Goal: Task Accomplishment & Management: Complete application form

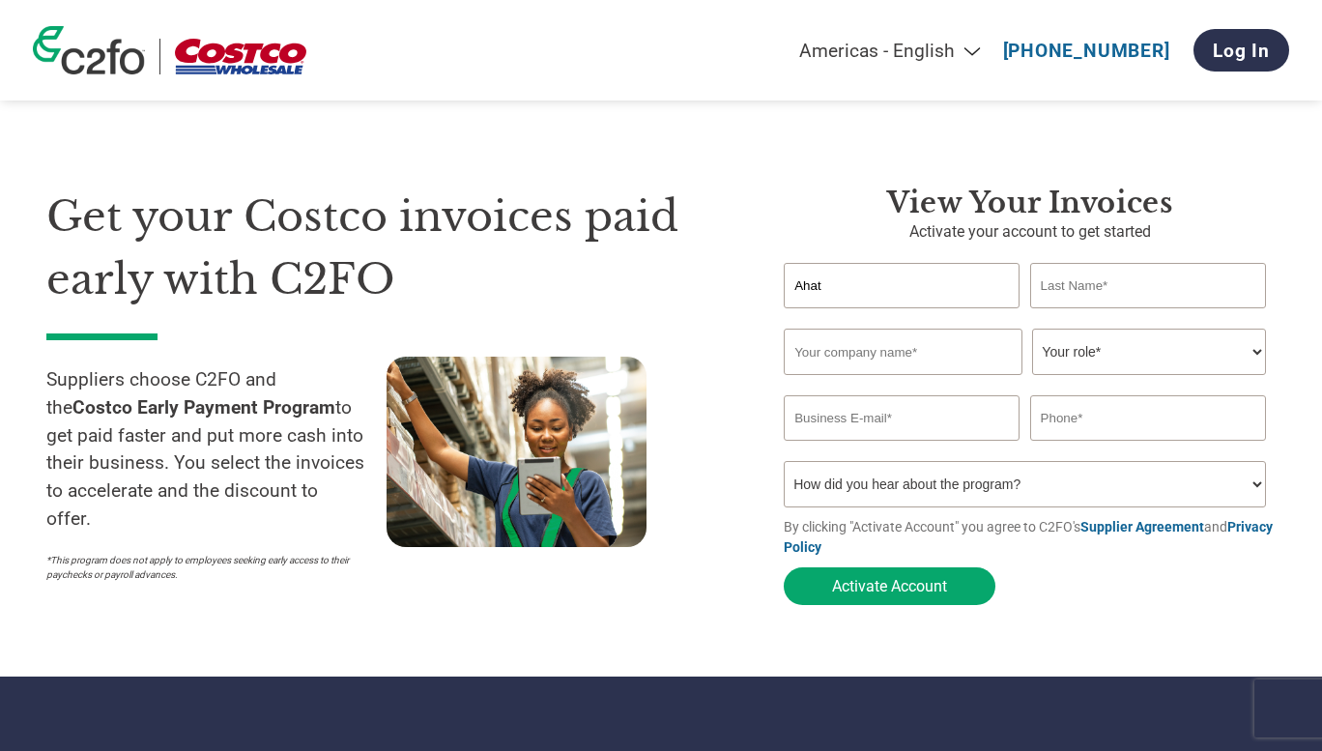
type input "Ahat"
type input "Caskurlu"
type input "Peppertux Farms Inc."
select select "CEO"
type input "[EMAIL_ADDRESS][DOMAIN_NAME]"
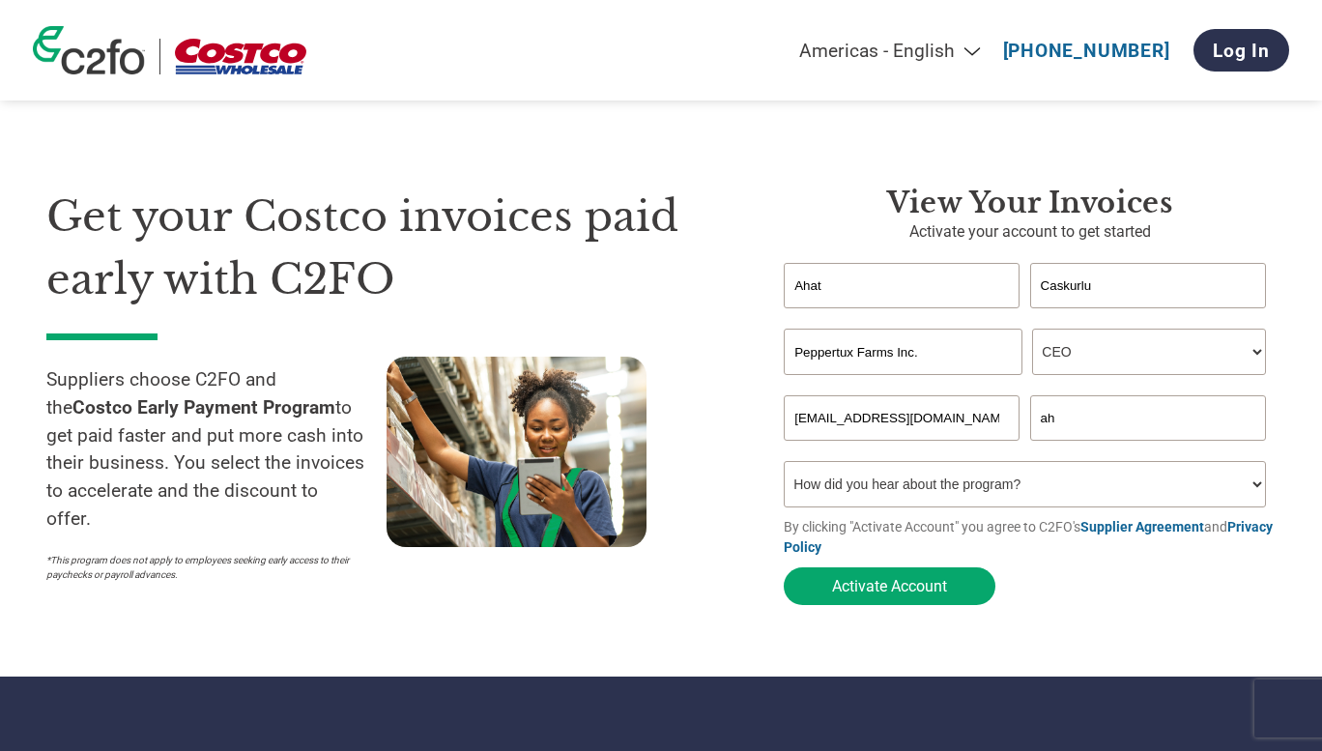
type input "a"
type input "5626656672"
select select "Family/Friend/Acquaintance"
click at [911, 581] on button "Activate Account" at bounding box center [890, 586] width 212 height 38
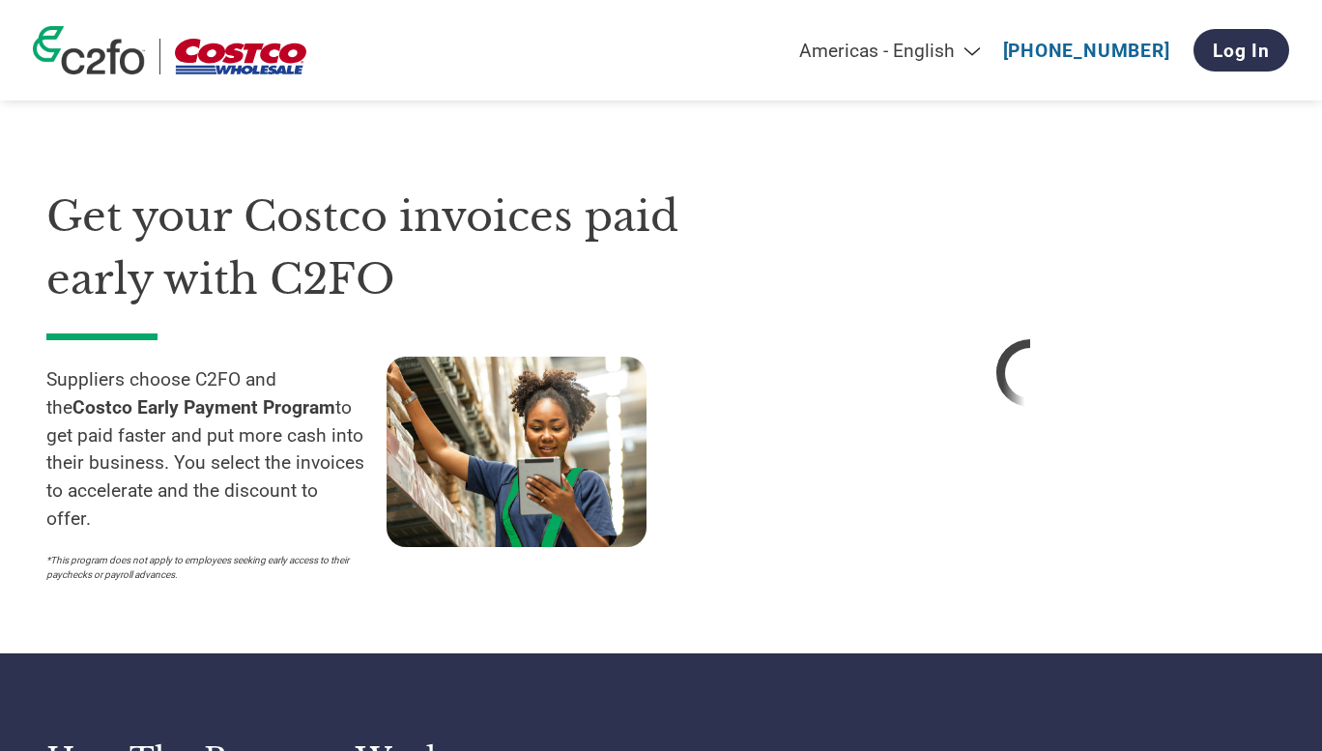
select select "CEO"
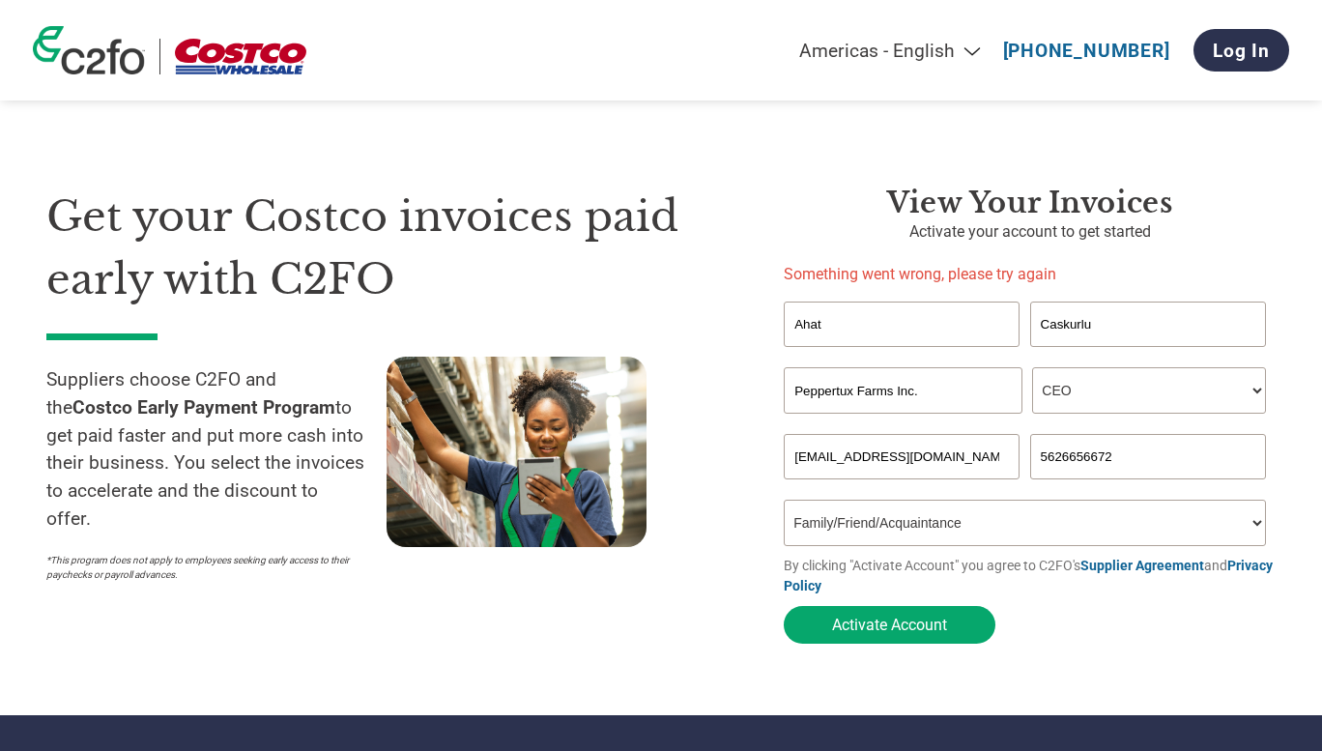
select select "Online Search"
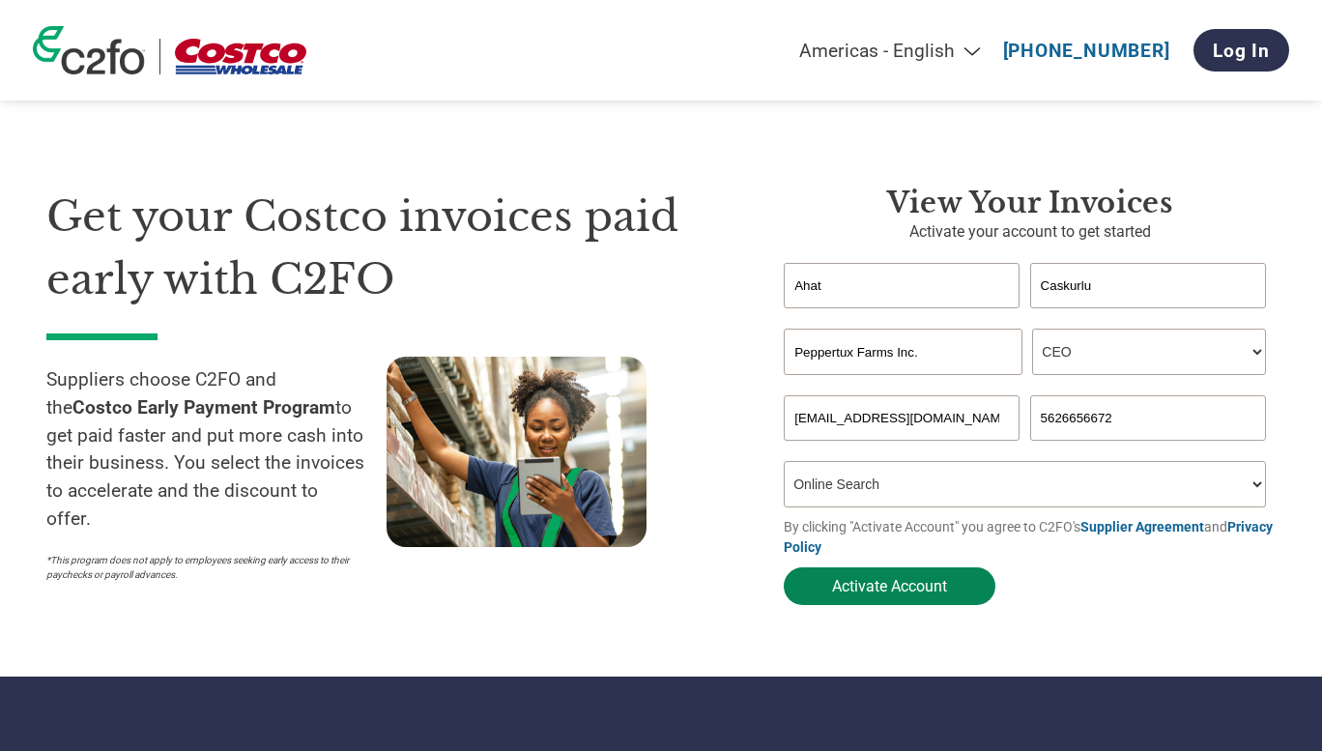
click at [874, 586] on button "Activate Account" at bounding box center [890, 586] width 212 height 38
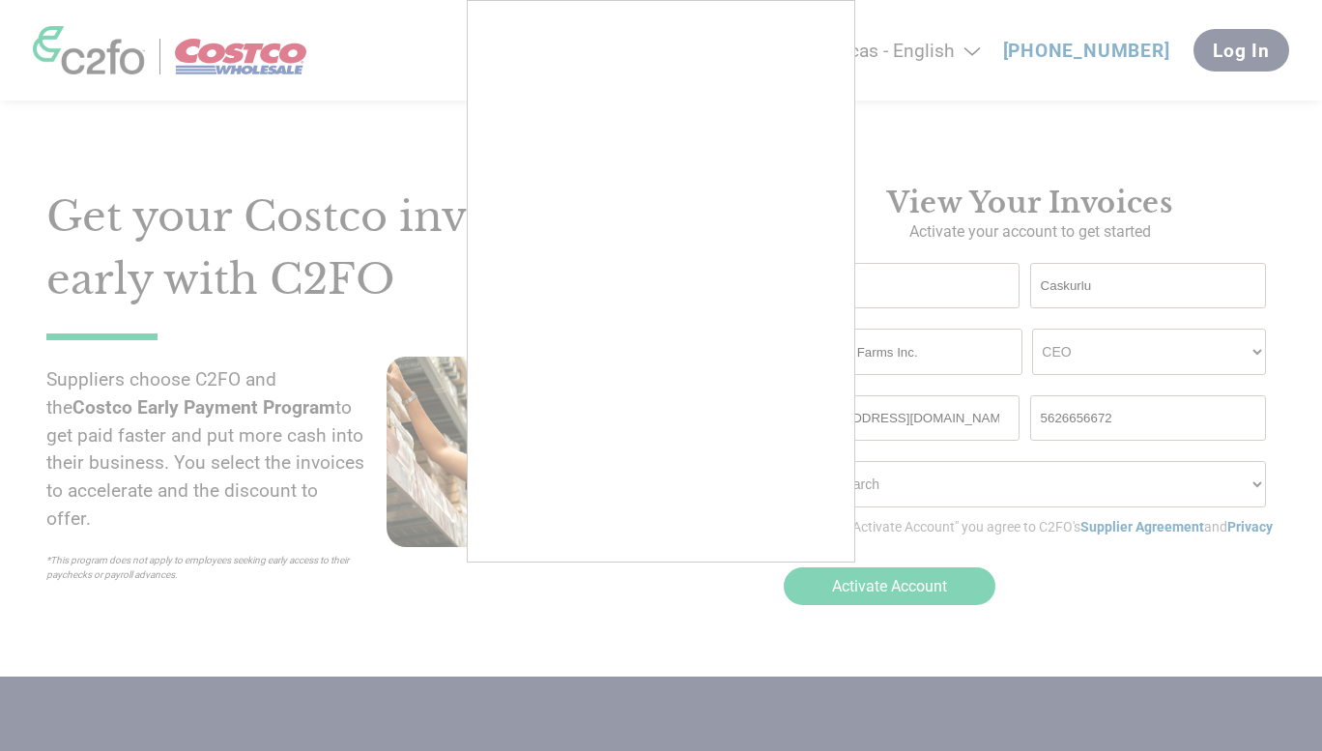
click at [816, 561] on div at bounding box center [661, 281] width 388 height 562
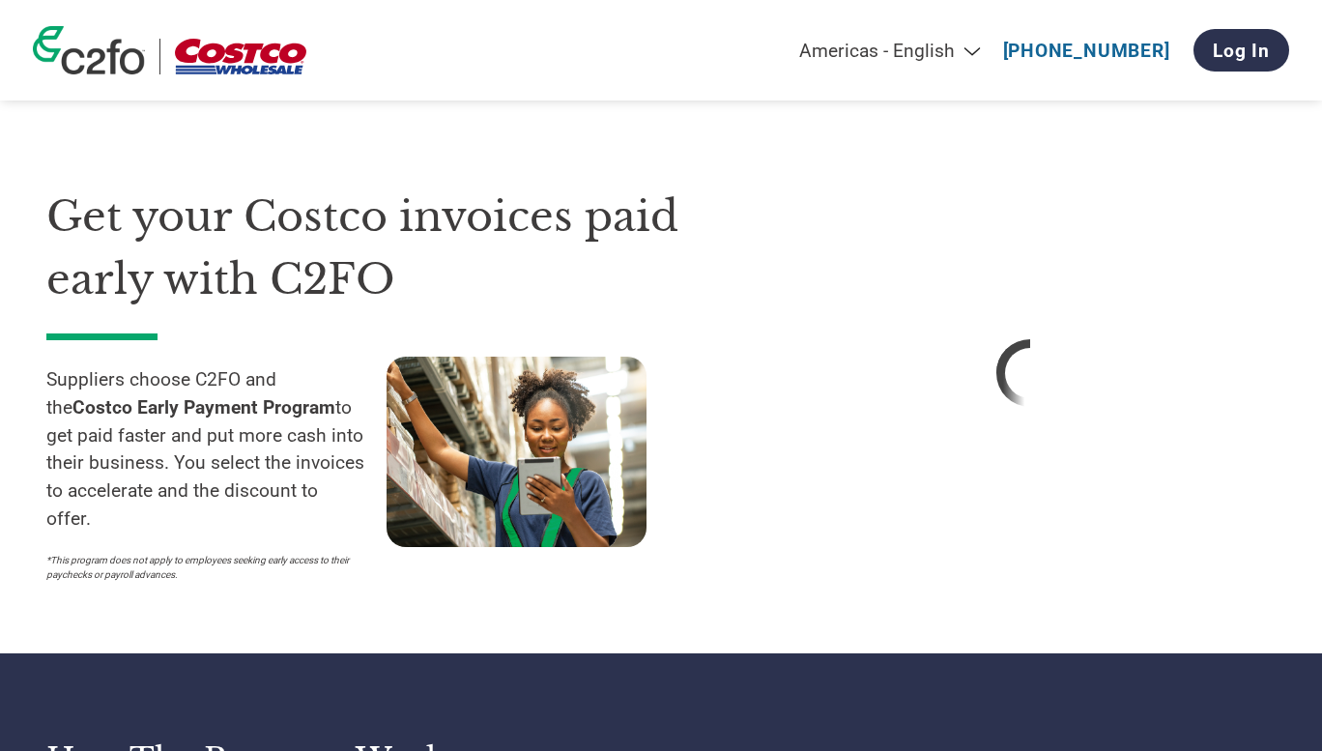
select select "CEO"
select select "Online Search"
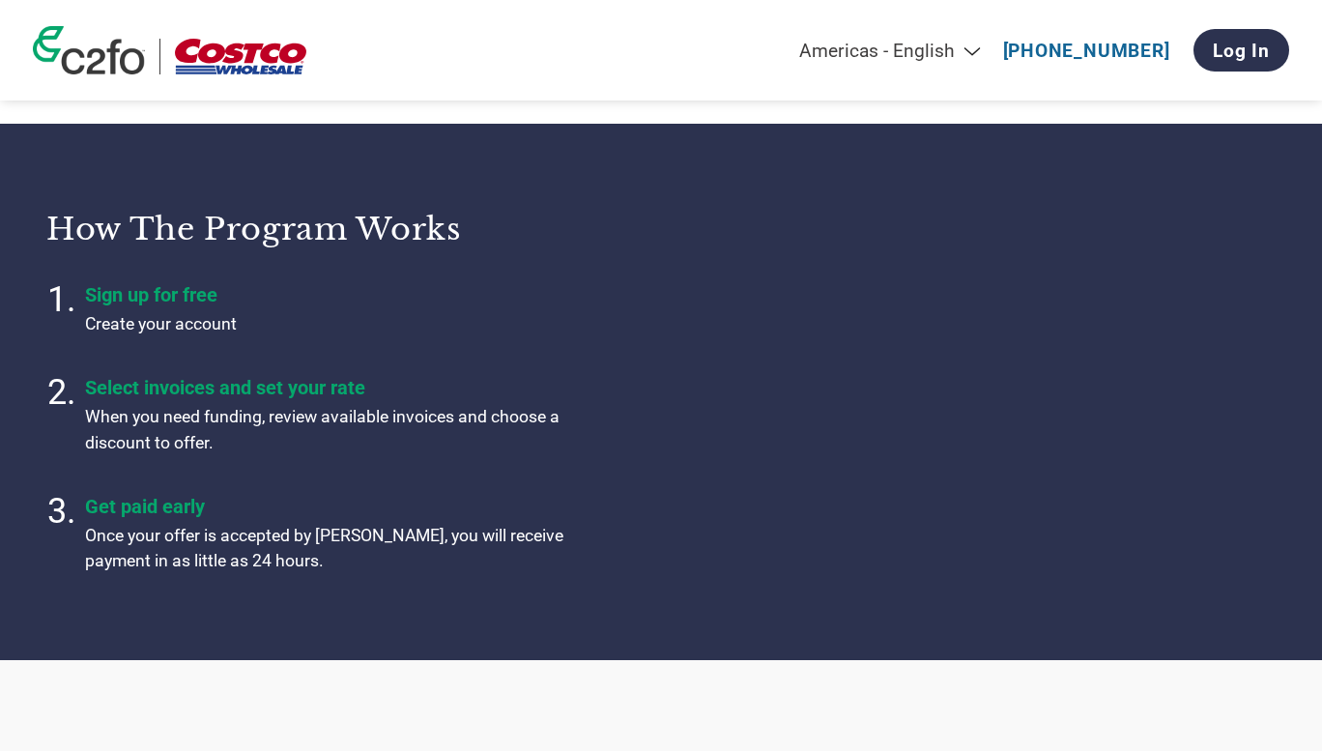
scroll to position [592, 0]
